Goal: Find specific page/section: Find specific page/section

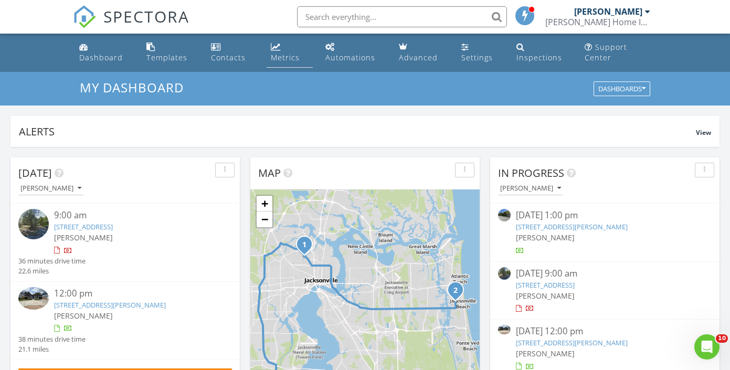
click at [280, 45] on div "Metrics" at bounding box center [276, 47] width 10 height 8
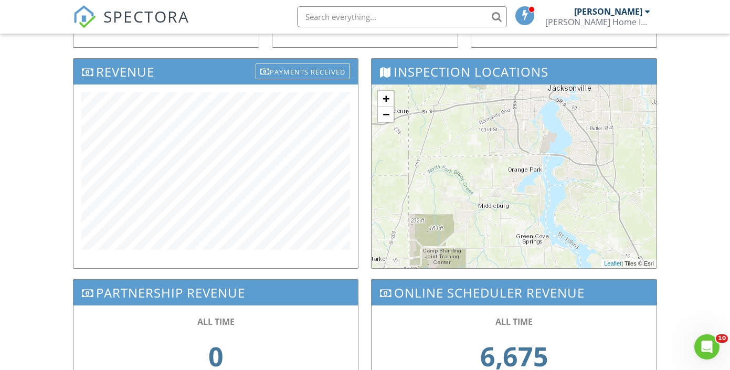
scroll to position [347, 0]
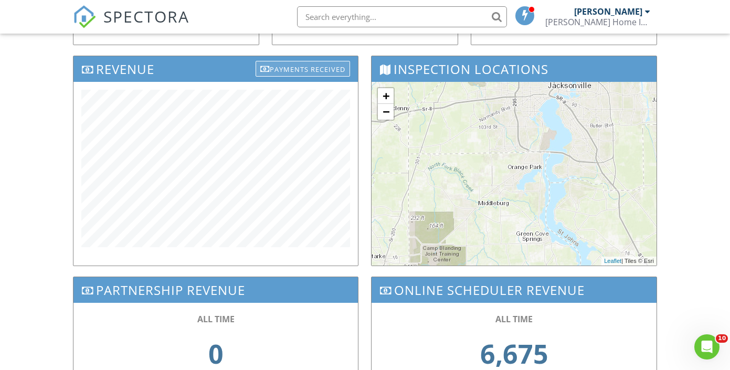
click at [301, 68] on div "Payments Received" at bounding box center [303, 69] width 94 height 16
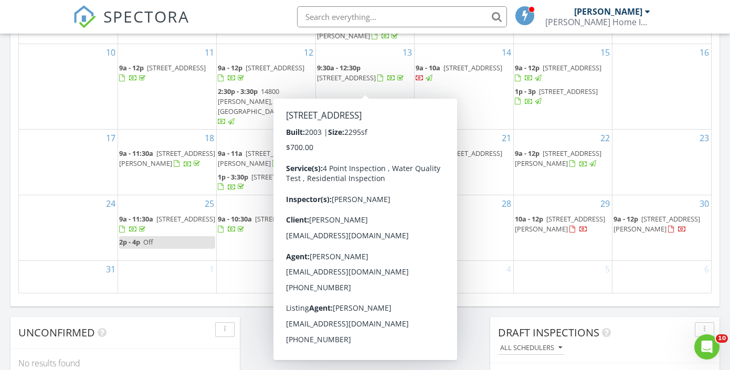
scroll to position [683, 0]
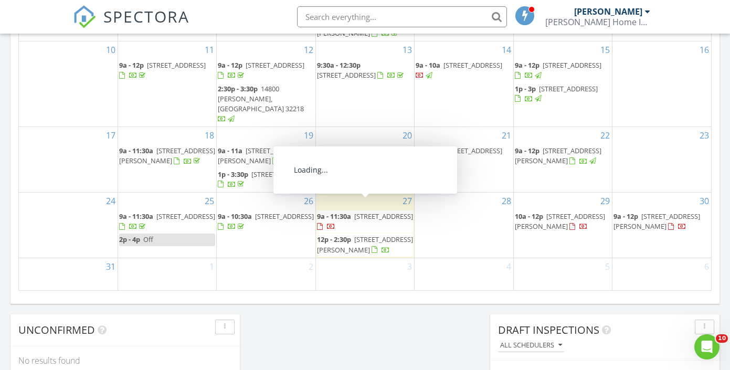
click at [365, 212] on span "[STREET_ADDRESS]" at bounding box center [383, 216] width 59 height 9
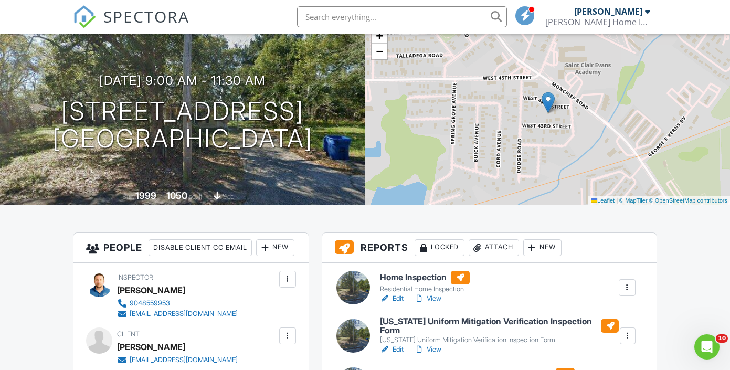
scroll to position [171, 0]
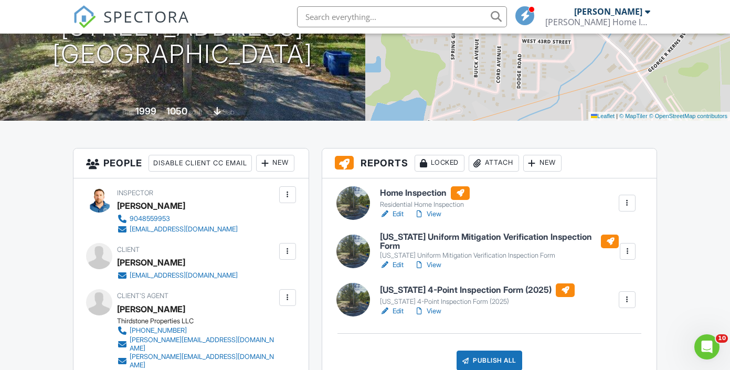
click at [409, 195] on h6 "Home Inspection" at bounding box center [425, 193] width 90 height 14
